Goal: Task Accomplishment & Management: Use online tool/utility

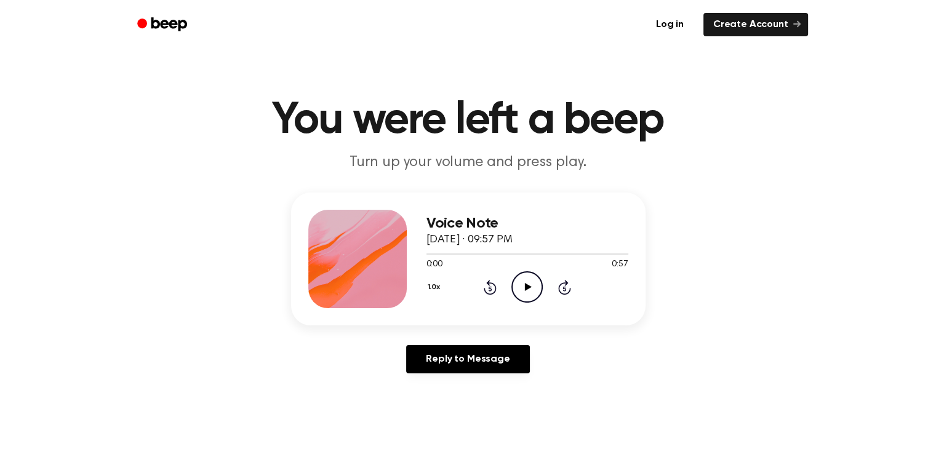
click at [526, 286] on icon at bounding box center [528, 287] width 7 height 8
click at [674, 25] on link "Log in" at bounding box center [670, 24] width 52 height 28
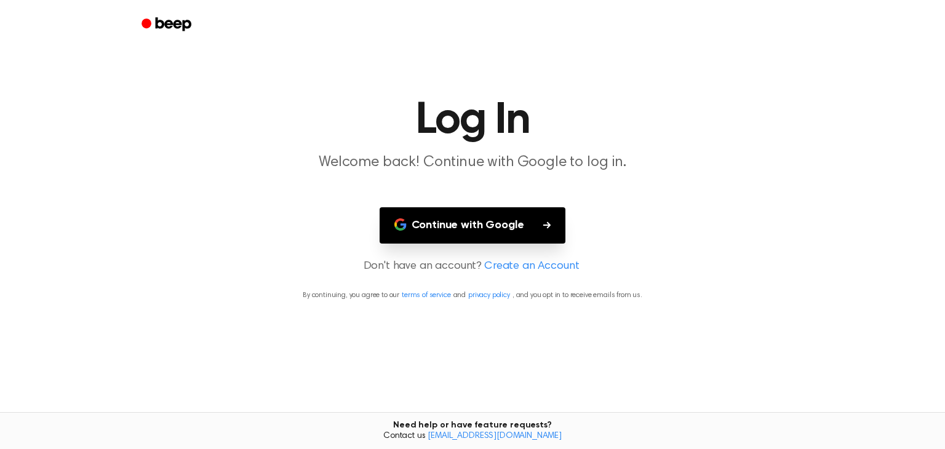
click at [468, 224] on button "Continue with Google" at bounding box center [473, 225] width 186 height 36
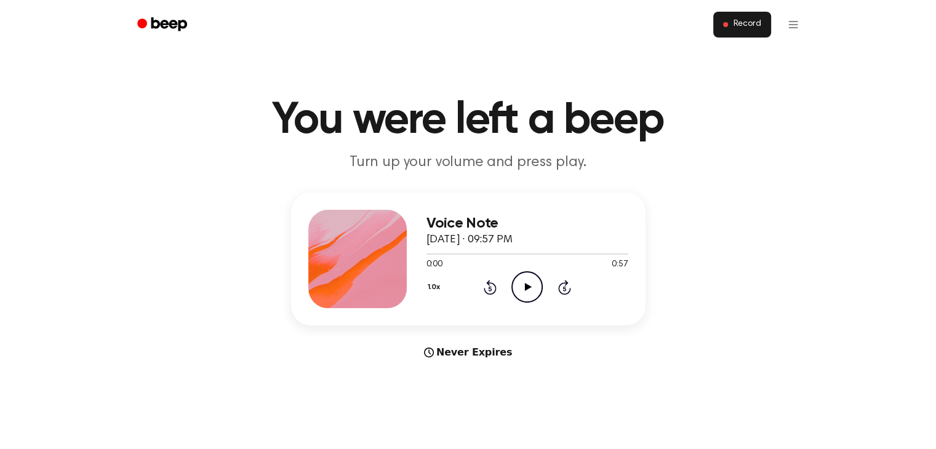
click at [745, 23] on span "Record" at bounding box center [747, 24] width 28 height 11
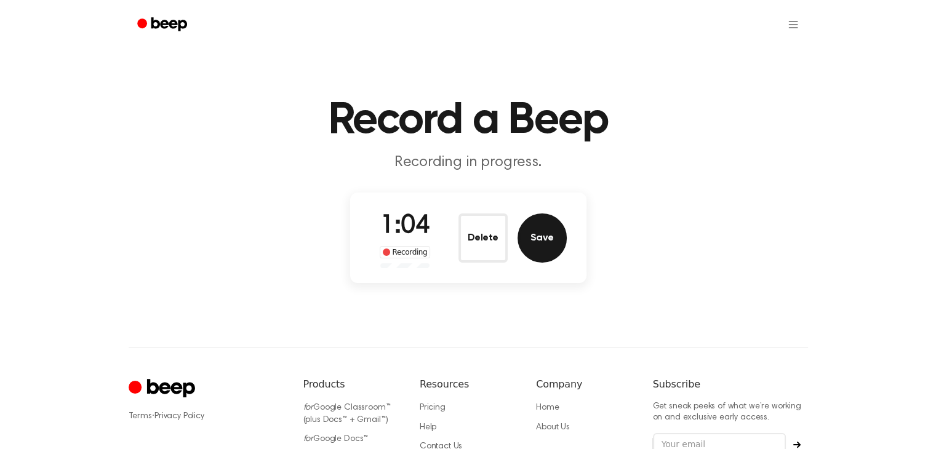
click at [543, 239] on button "Save" at bounding box center [542, 238] width 49 height 49
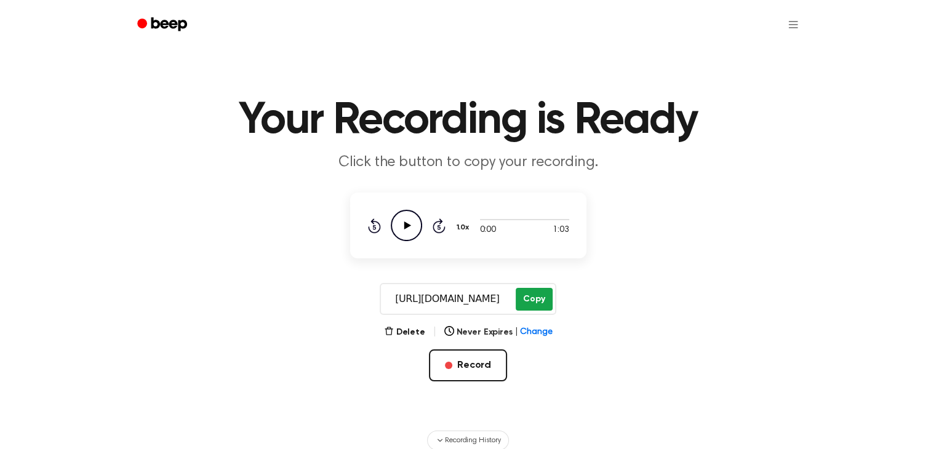
click at [533, 296] on button "Copy" at bounding box center [534, 299] width 36 height 23
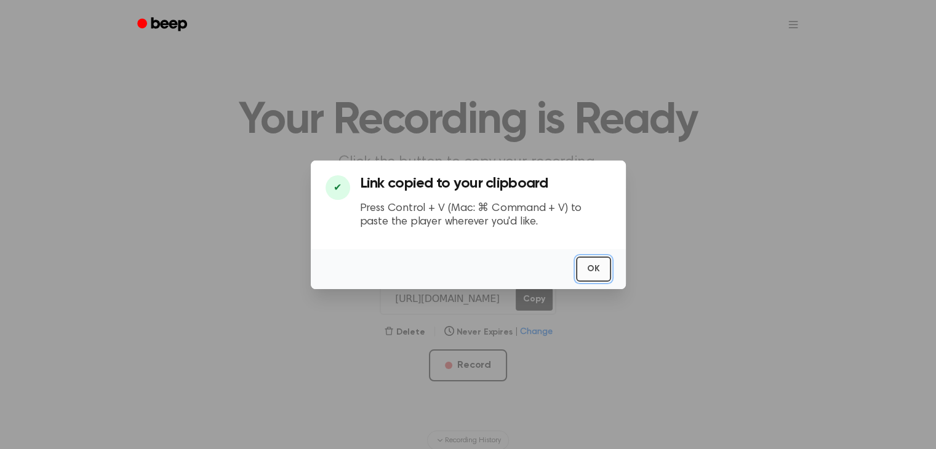
click at [598, 267] on button "OK" at bounding box center [593, 269] width 35 height 25
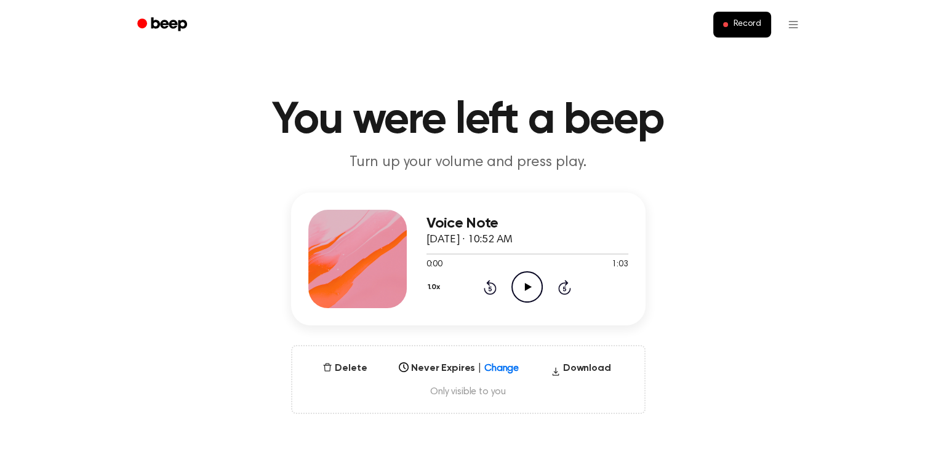
click at [695, 312] on div "Voice Note [DATE] · 10:52 AM 0:00 1:03 Your browser does not support the [objec…" at bounding box center [468, 304] width 906 height 222
click at [525, 285] on icon at bounding box center [528, 287] width 7 height 8
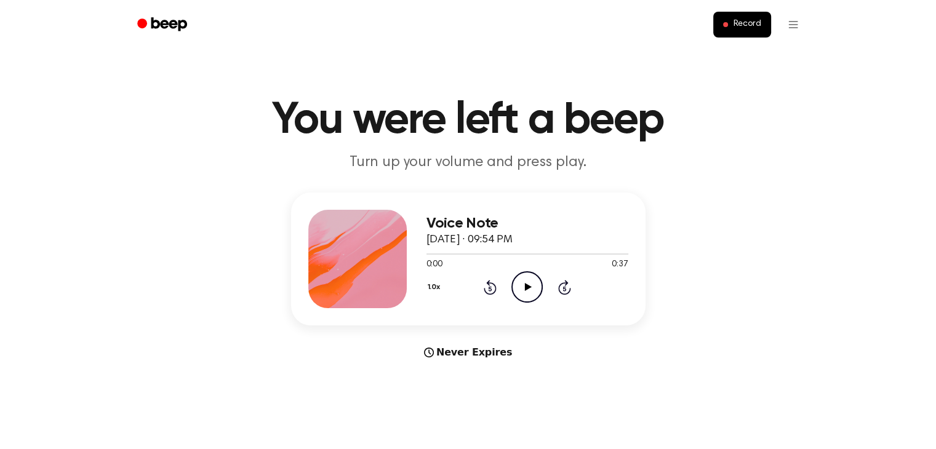
click at [527, 289] on icon at bounding box center [528, 287] width 7 height 8
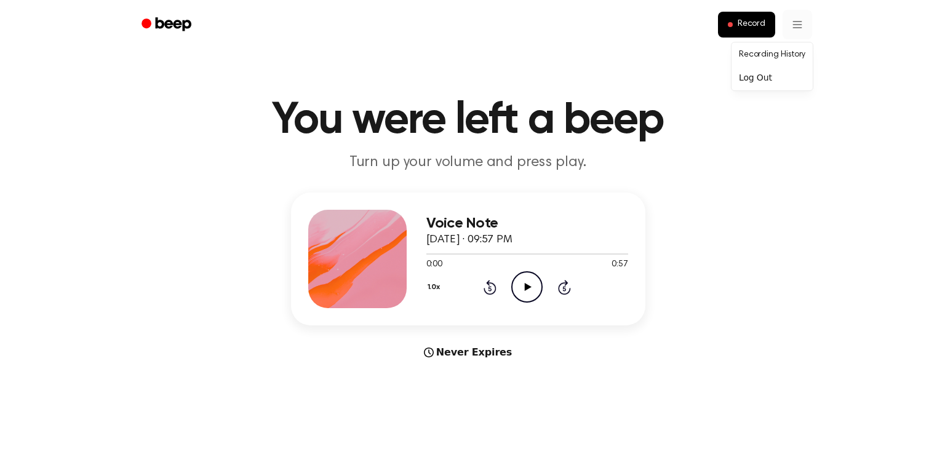
click at [775, 52] on link "Recording History" at bounding box center [772, 55] width 76 height 20
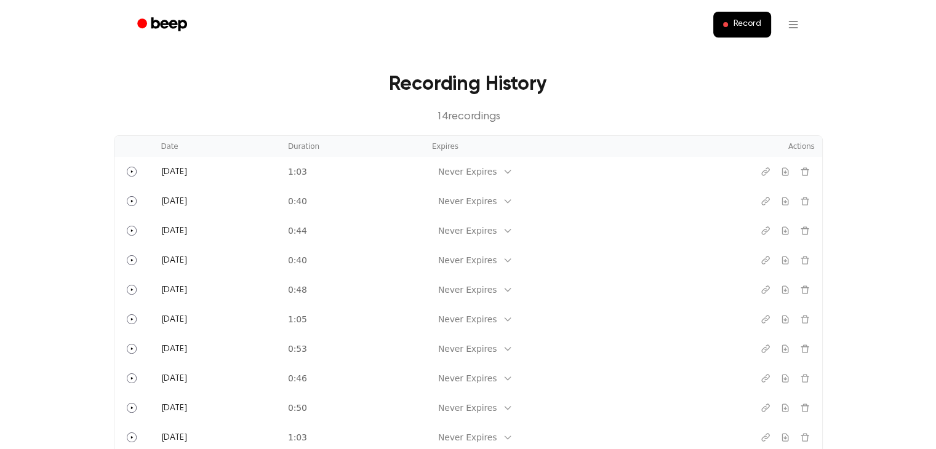
scroll to position [36, 0]
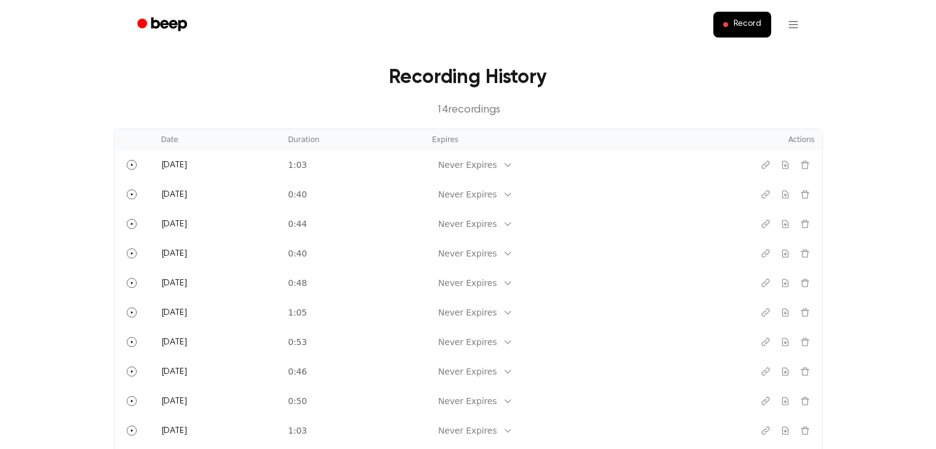
click at [684, 343] on td "Never Expires" at bounding box center [574, 342] width 299 height 30
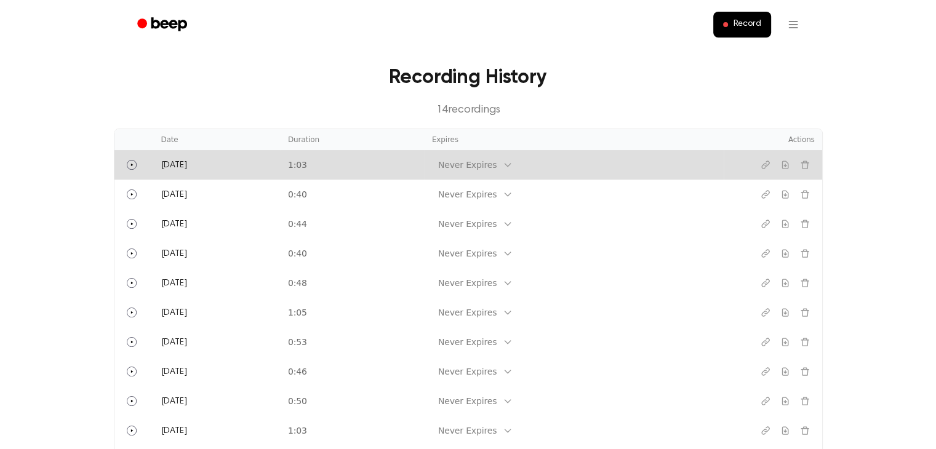
click at [367, 162] on td "1:03" at bounding box center [353, 165] width 144 height 30
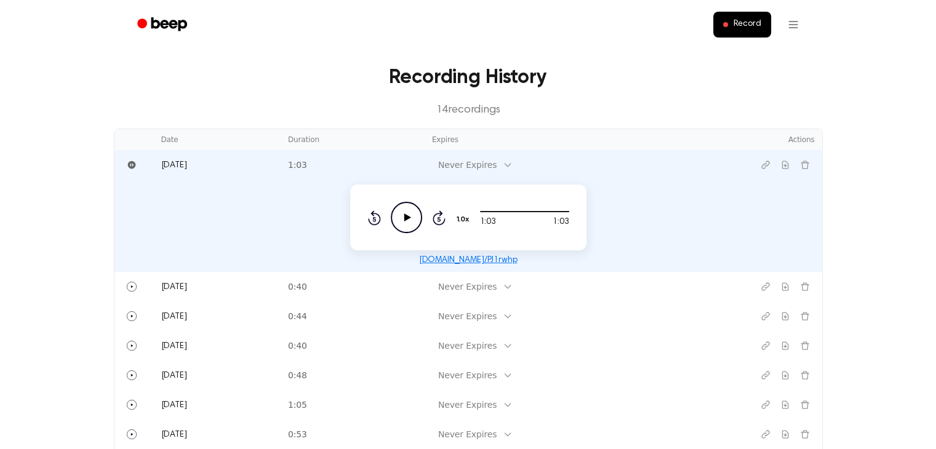
click at [77, 109] on main "Recording History 14 recording s Date Duration Expires Actions Today 1:03 Never…" at bounding box center [468, 349] width 936 height 771
click at [84, 92] on main "Recording History 14 recording s Date Duration Expires Actions Today 1:03 Never…" at bounding box center [468, 349] width 936 height 771
click at [661, 97] on div "Recording History 14 recording s" at bounding box center [468, 91] width 709 height 56
click at [844, 142] on main "Recording History 14 recording s Date Duration Expires Actions Today 1:03 Never…" at bounding box center [468, 349] width 936 height 771
click at [463, 111] on p "14 recording s" at bounding box center [469, 110] width 670 height 17
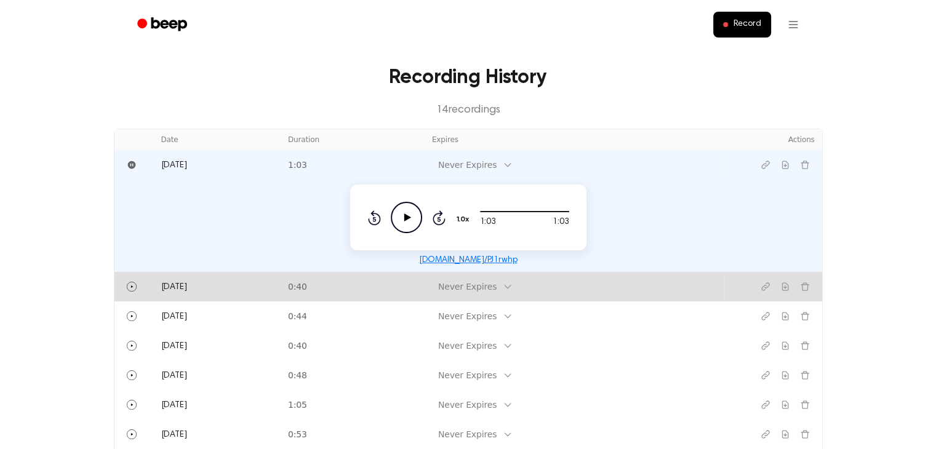
click at [281, 282] on td "Yesterday" at bounding box center [217, 287] width 127 height 30
